Goal: Information Seeking & Learning: Learn about a topic

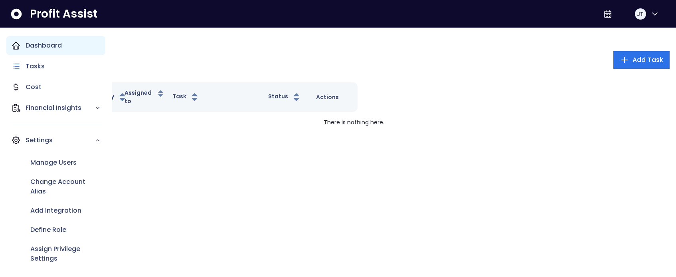
click at [18, 46] on icon "Main navigation" at bounding box center [16, 46] width 10 height 10
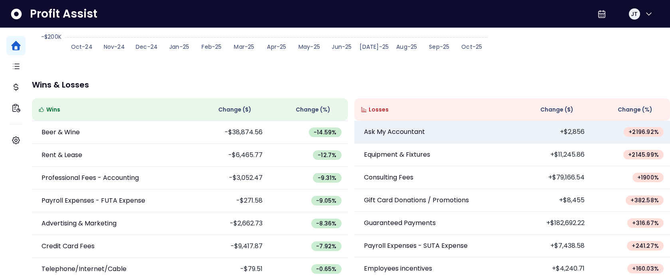
click at [527, 134] on td "+$2,856" at bounding box center [551, 132] width 79 height 23
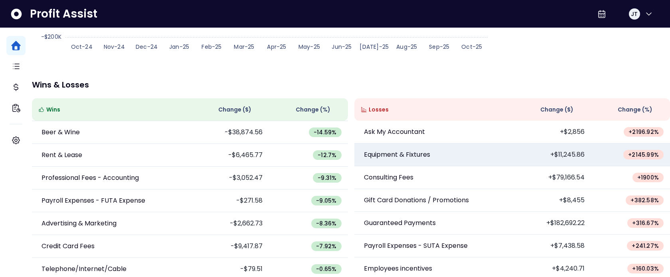
click at [570, 154] on td "+$11,245.86" at bounding box center [551, 154] width 79 height 23
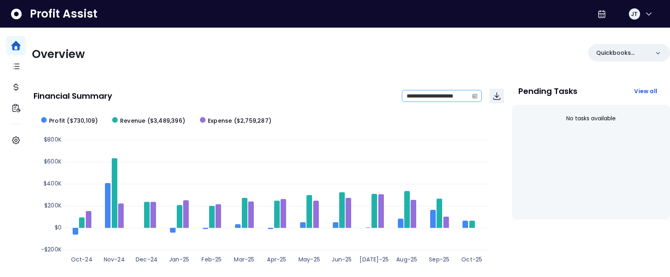
click at [473, 97] on icon "calendar" at bounding box center [475, 96] width 6 height 6
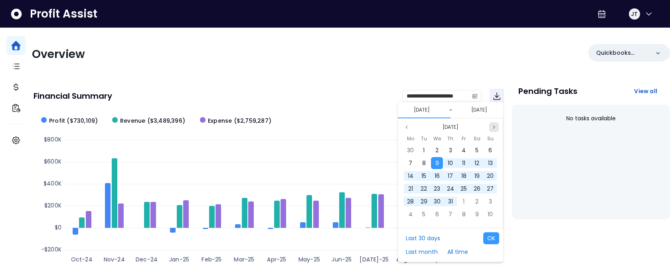
click at [494, 126] on icon "page next" at bounding box center [494, 126] width 2 height 3
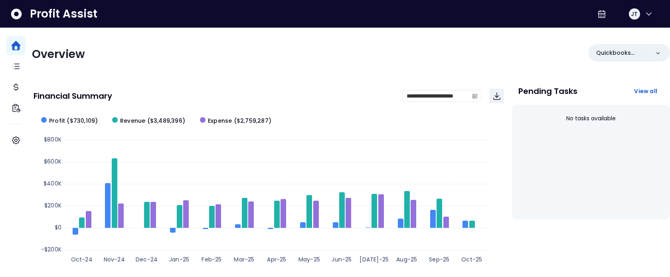
click at [265, 102] on div "**********" at bounding box center [269, 96] width 471 height 14
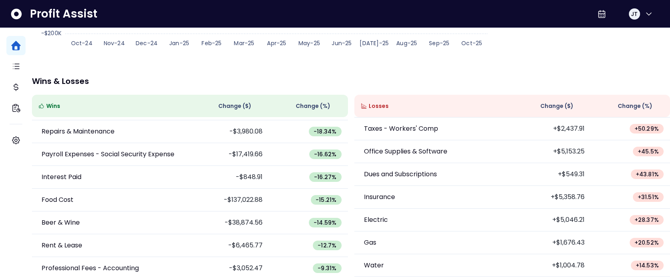
scroll to position [622, 0]
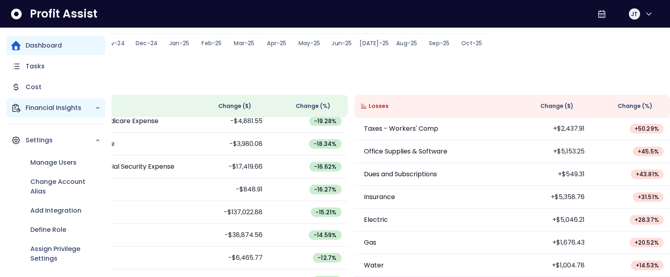
click at [53, 103] on p "Financial Insights" at bounding box center [60, 108] width 69 height 10
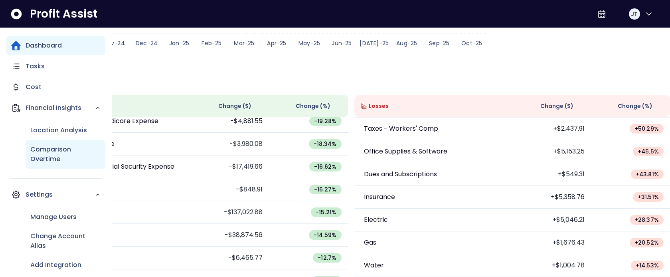
click at [55, 150] on p "Comparison Overtime" at bounding box center [65, 154] width 70 height 19
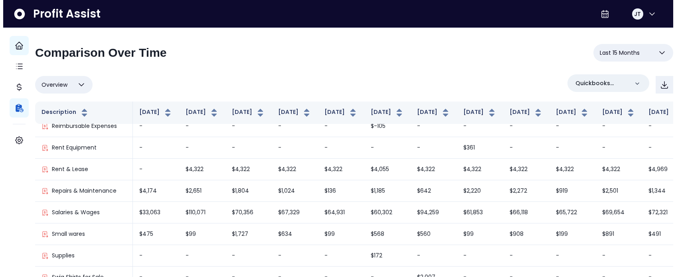
scroll to position [701, 0]
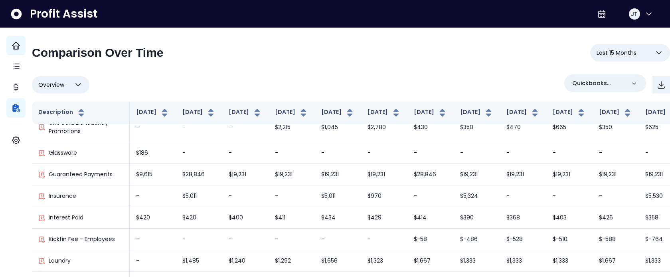
click at [83, 79] on button "Overview" at bounding box center [60, 85] width 57 height 18
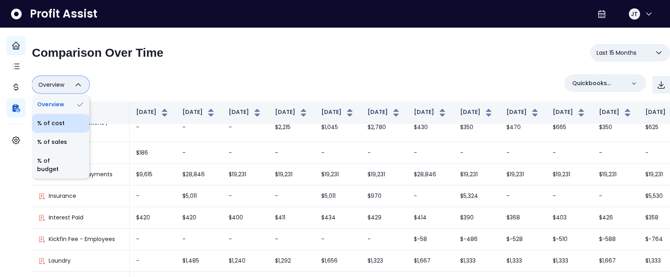
click at [74, 127] on li "% of cost" at bounding box center [60, 123] width 57 height 19
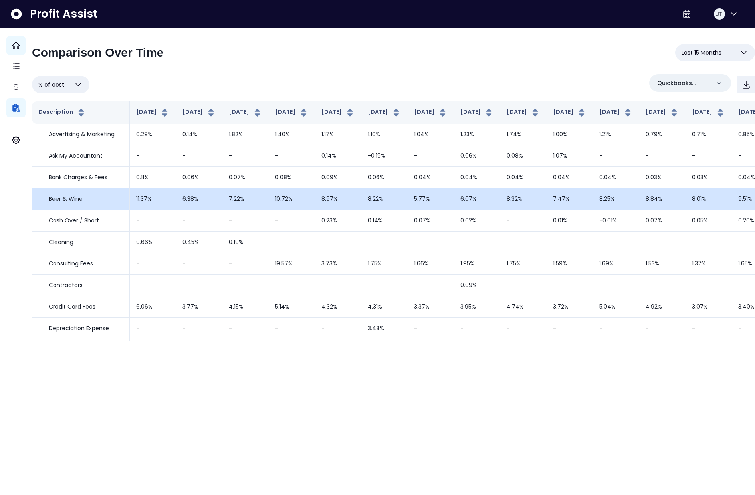
scroll to position [0, 0]
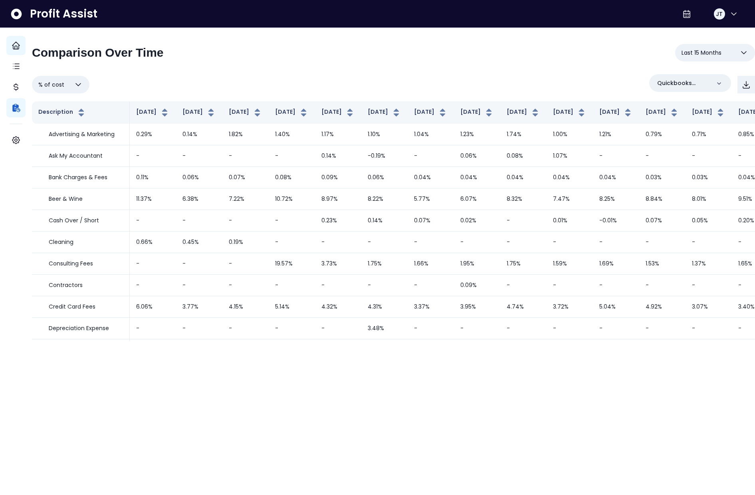
click at [89, 90] on button "% of cost" at bounding box center [60, 85] width 57 height 18
drag, startPoint x: 81, startPoint y: 134, endPoint x: 82, endPoint y: 140, distance: 6.4
click at [82, 140] on li "% of sales" at bounding box center [60, 142] width 57 height 19
type input "*********"
